Goal: Information Seeking & Learning: Check status

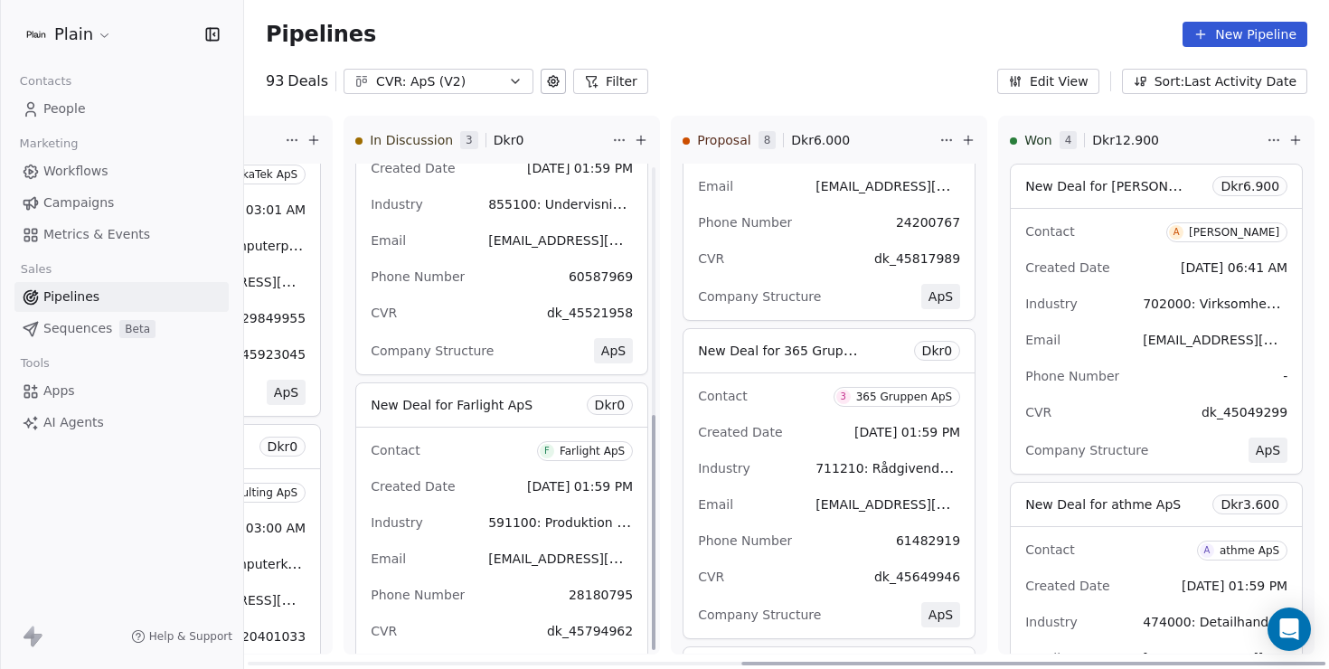
scroll to position [516, 0]
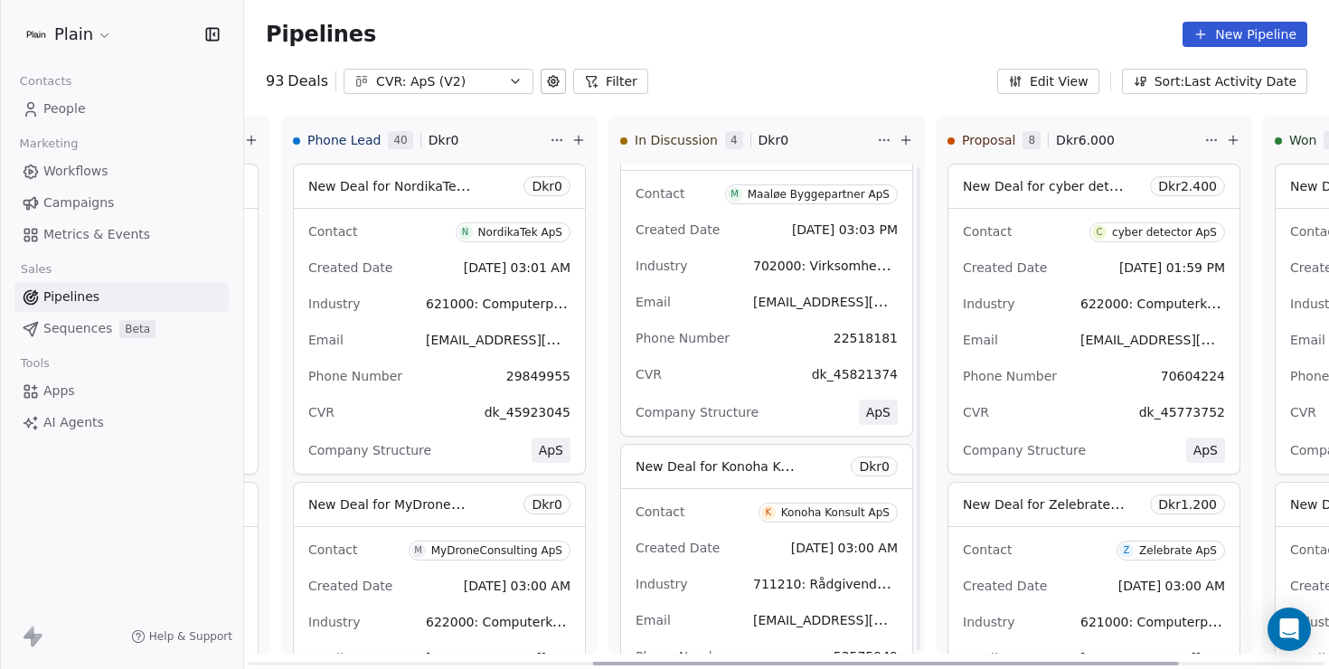
scroll to position [49, 0]
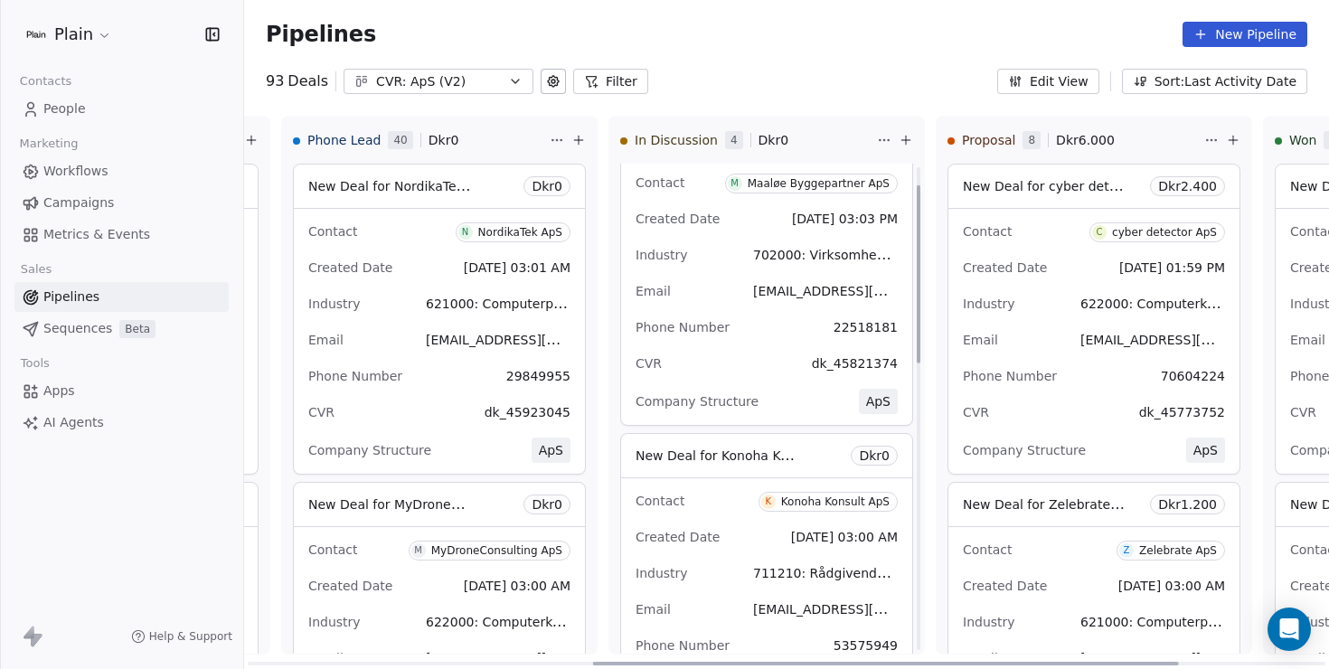
click at [752, 334] on div "Phone Number 22518181" at bounding box center [767, 327] width 262 height 29
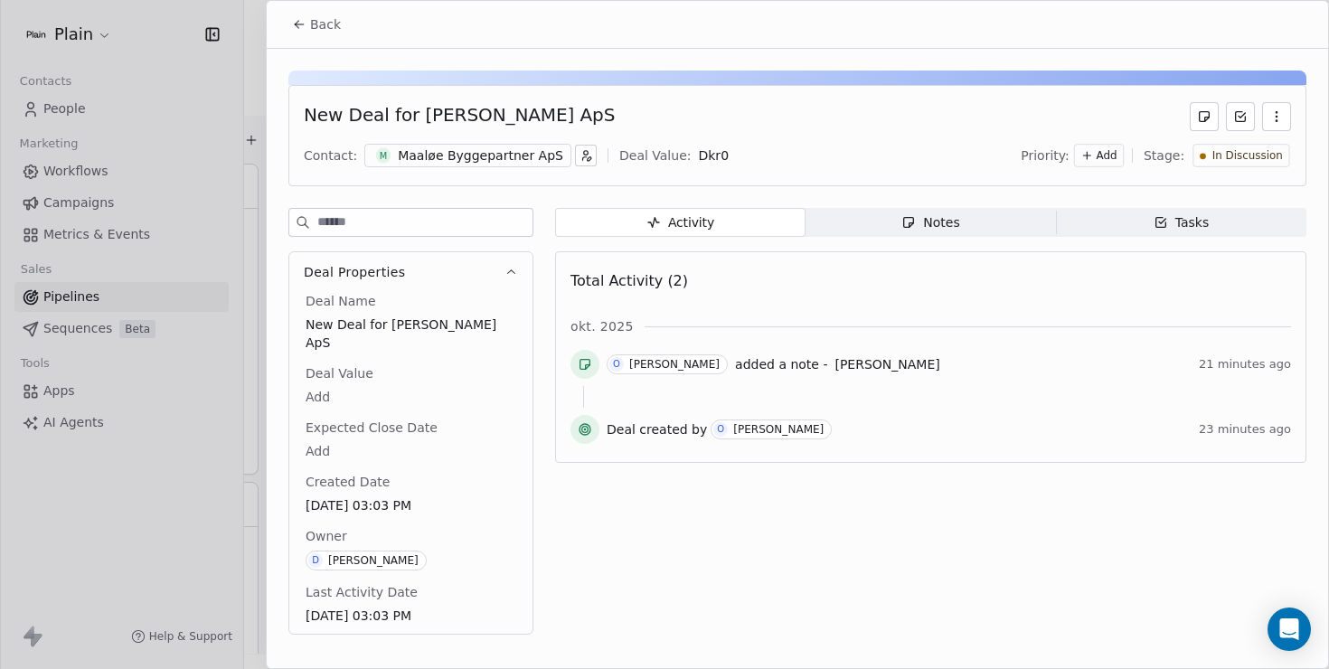
click at [869, 219] on span "Notes Notes" at bounding box center [931, 222] width 250 height 29
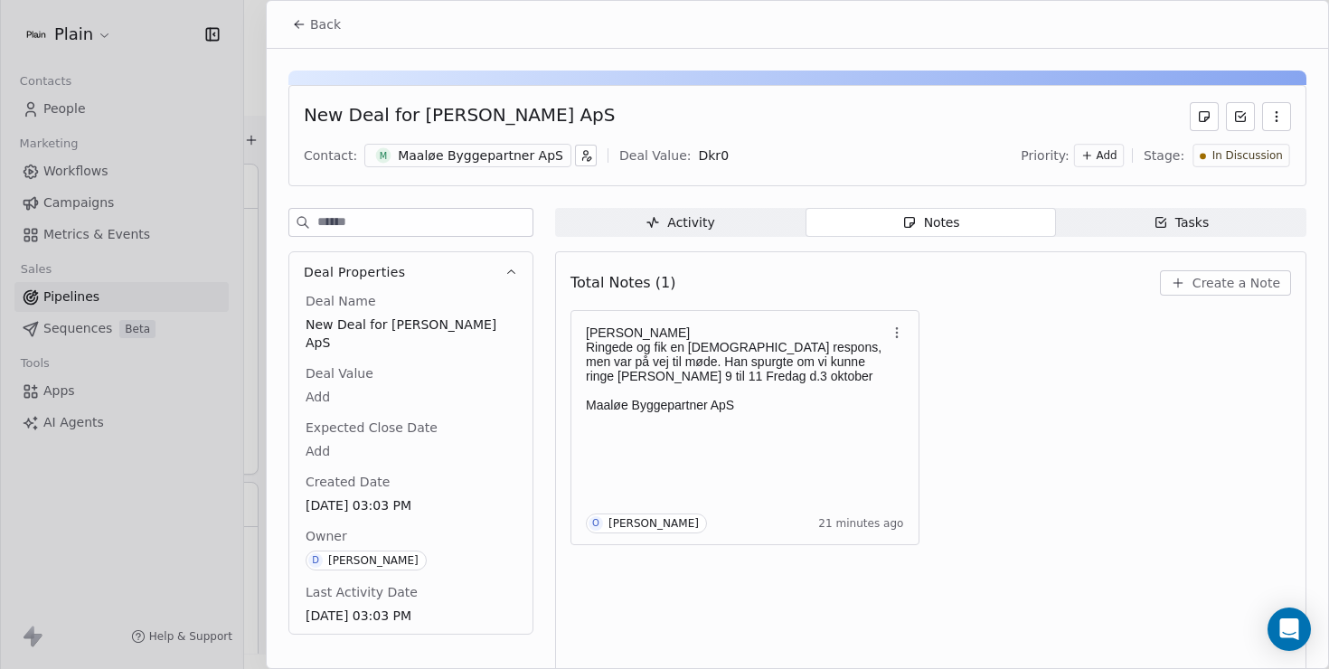
click at [289, 29] on button "Back" at bounding box center [316, 24] width 71 height 33
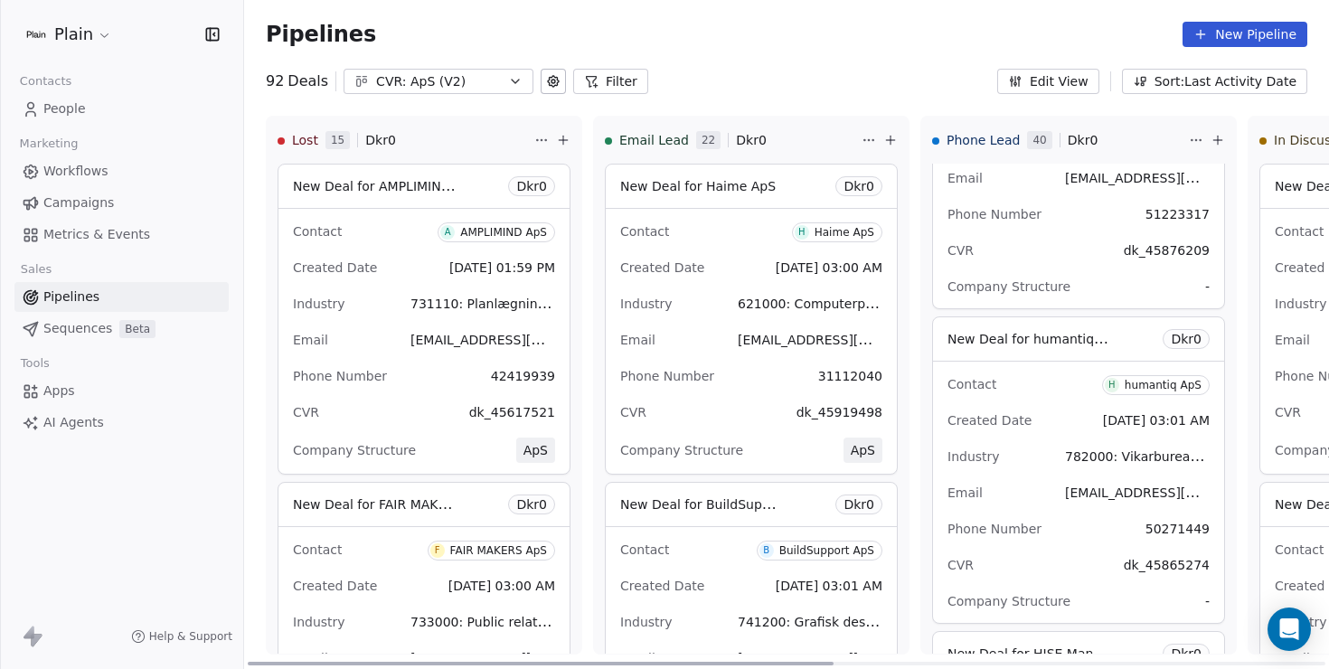
scroll to position [193, 0]
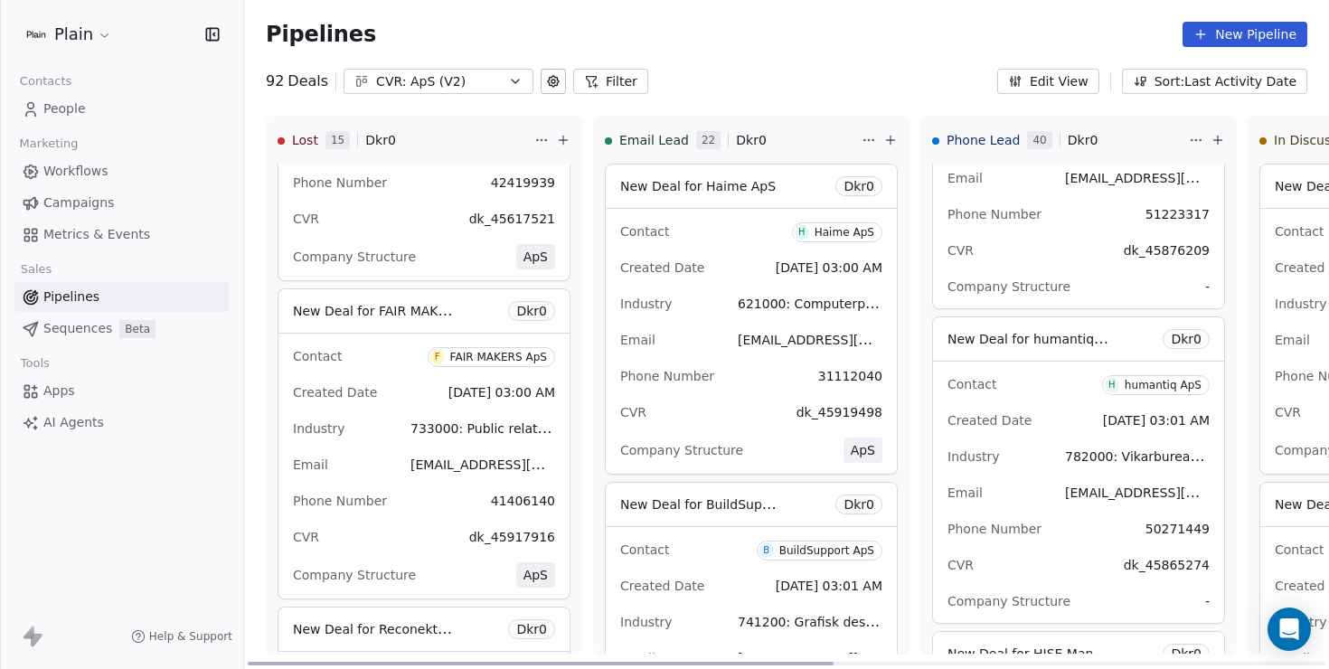
click at [381, 486] on div "Contact F FAIR MAKERS ApS Created Date Oct 01, 2025 03:00 AM Industry 733000: P…" at bounding box center [423, 466] width 291 height 265
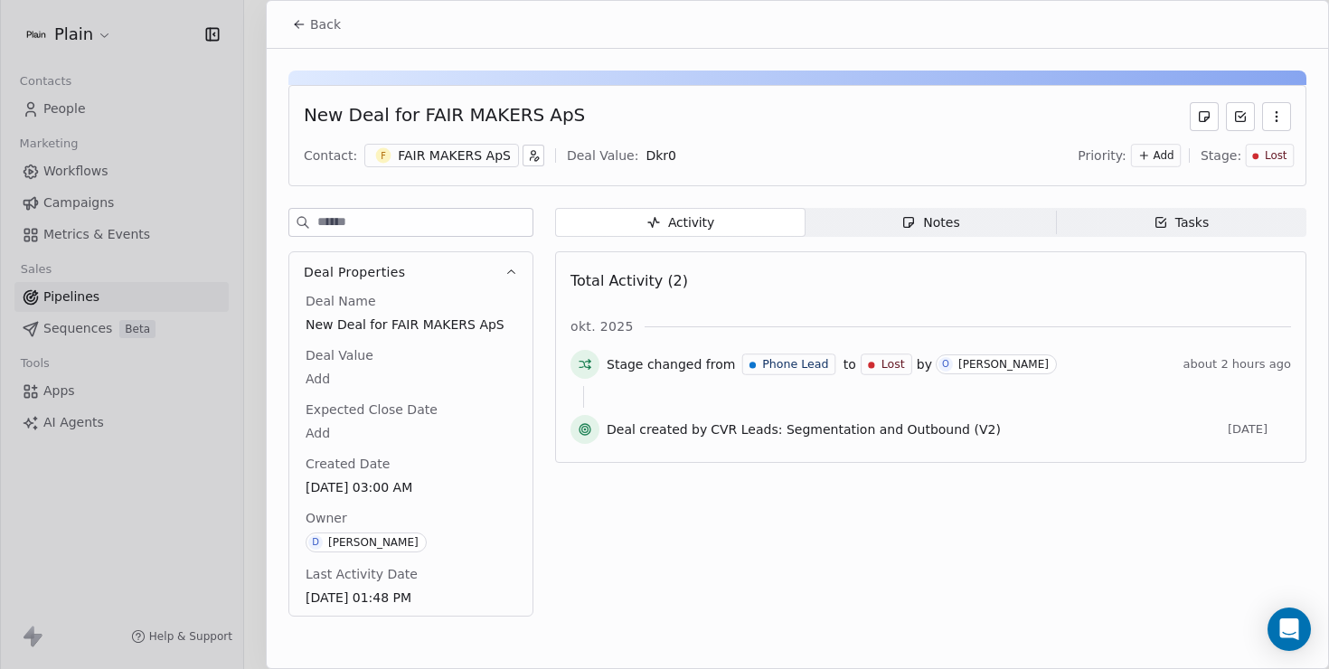
click at [304, 19] on icon at bounding box center [299, 24] width 14 height 14
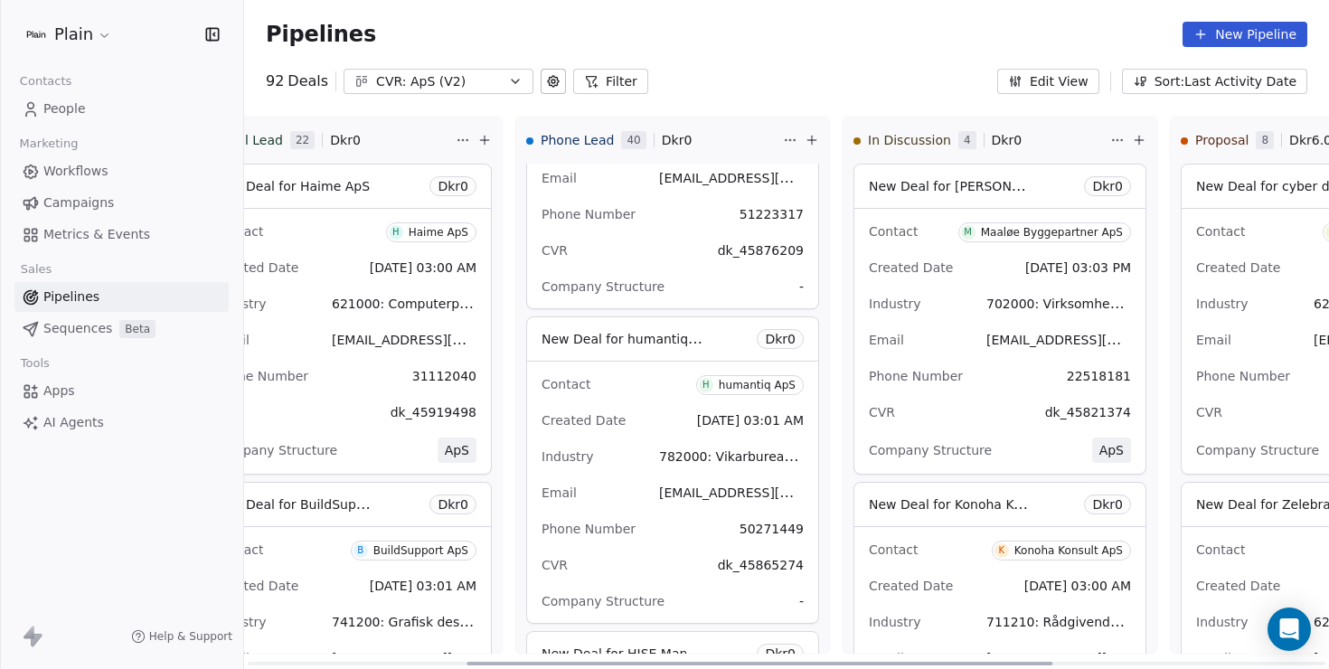
scroll to position [0, 420]
